Goal: Information Seeking & Learning: Learn about a topic

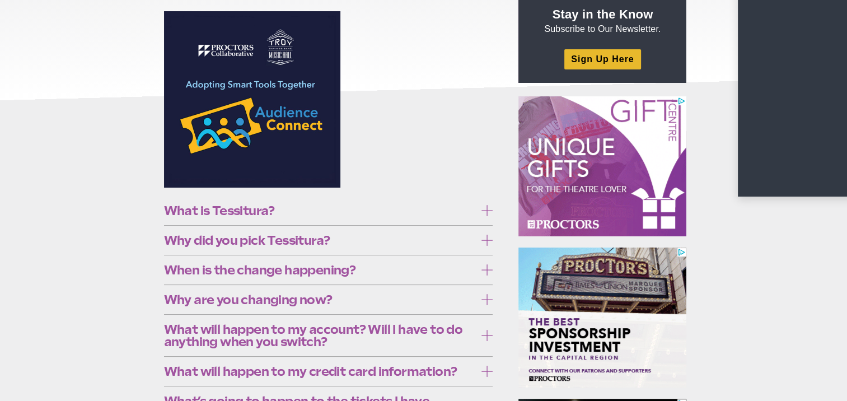
scroll to position [168, 0]
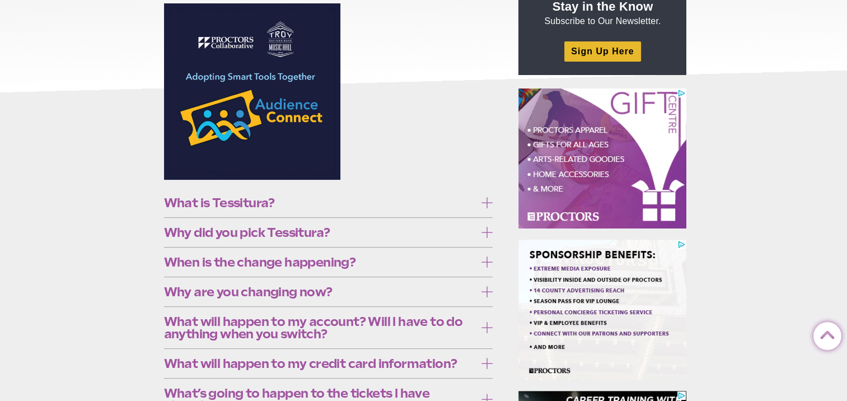
click at [254, 258] on span "When is the change happening?" at bounding box center [320, 262] width 312 height 12
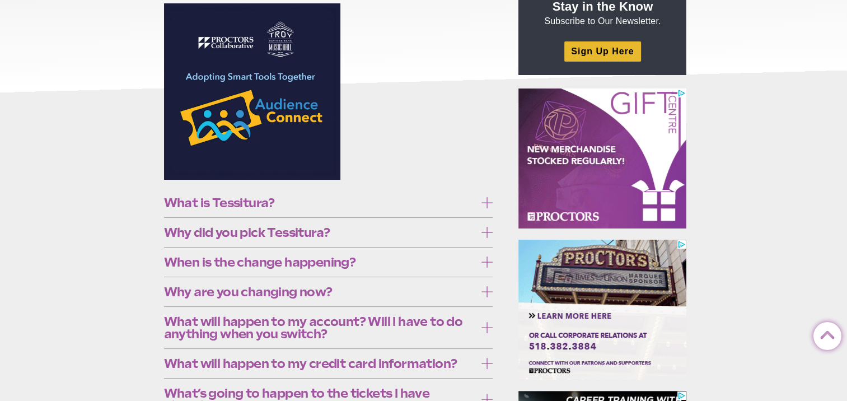
click at [254, 258] on span "When is the change happening?" at bounding box center [320, 262] width 312 height 12
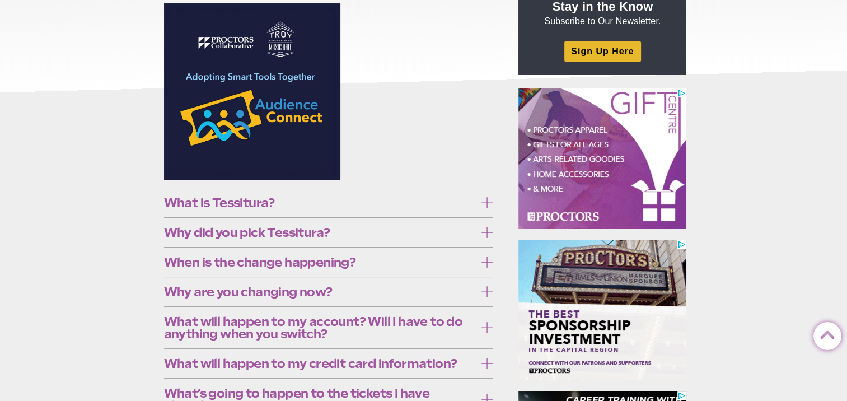
click at [278, 290] on span "Why are you changing now?" at bounding box center [320, 292] width 312 height 12
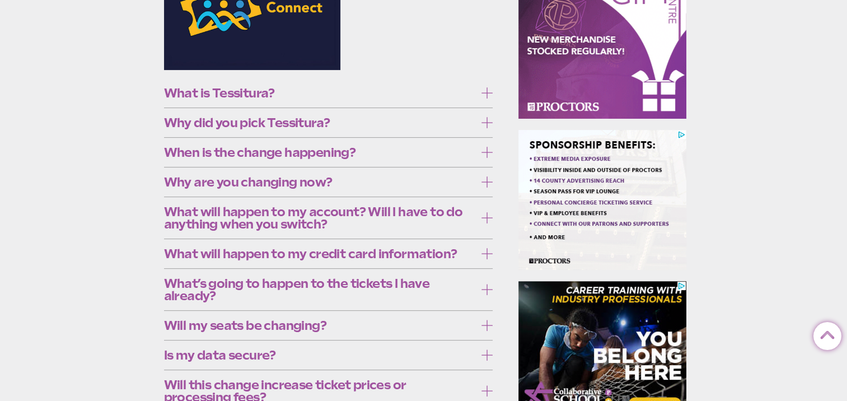
scroll to position [280, 0]
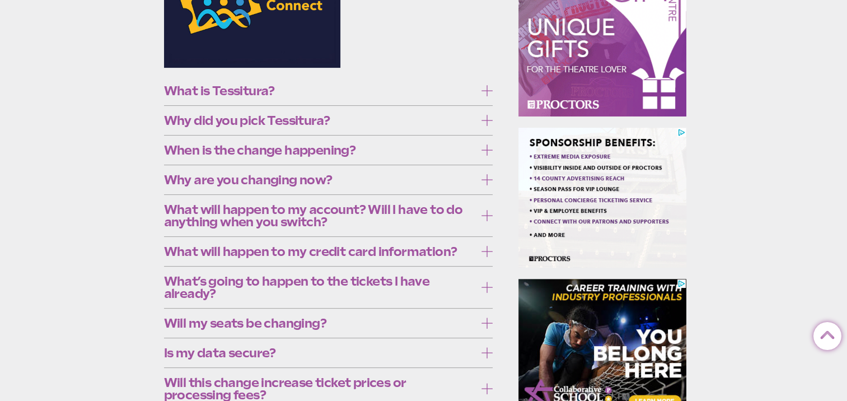
click at [485, 175] on icon at bounding box center [487, 179] width 11 height 11
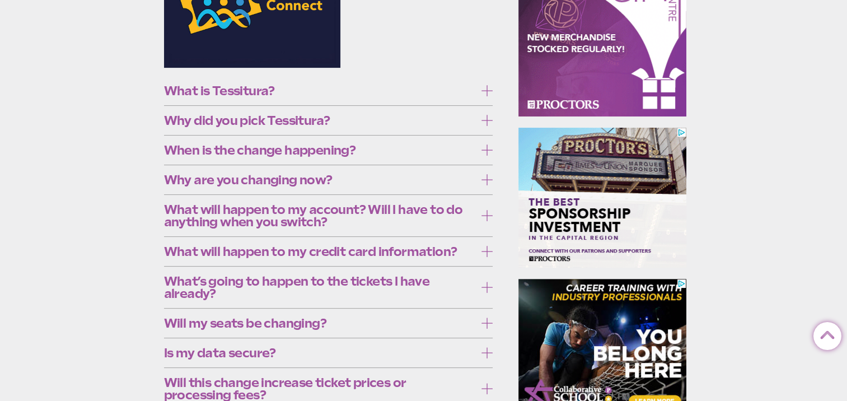
click at [439, 208] on span "What will happen to my account? Will I have to do anything when you switch?" at bounding box center [320, 215] width 312 height 25
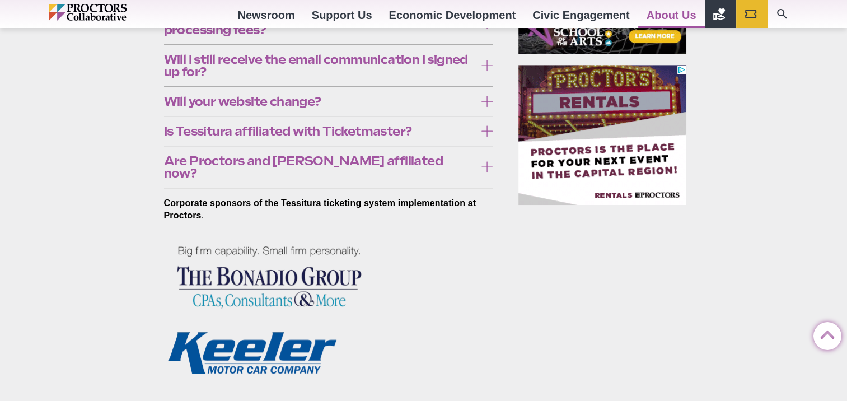
scroll to position [672, 0]
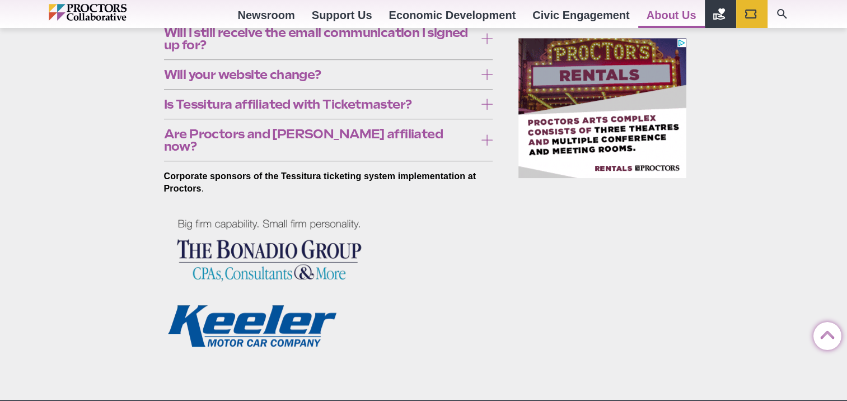
click at [264, 81] on span "Will your website change?" at bounding box center [320, 74] width 312 height 12
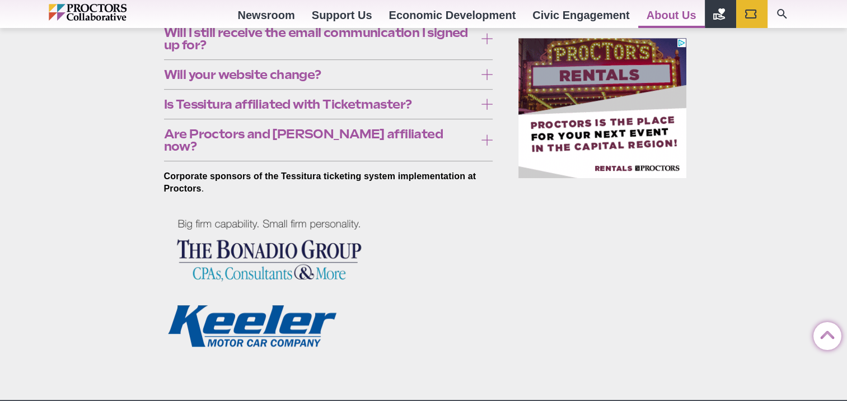
click at [264, 81] on span "Will your website change?" at bounding box center [320, 74] width 312 height 12
